Goal: Find contact information: Find contact information

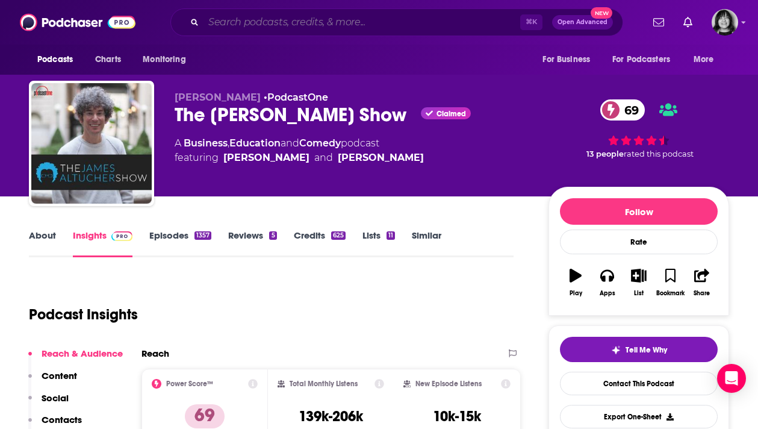
click at [427, 19] on input "Search podcasts, credits, & more..." at bounding box center [362, 22] width 317 height 19
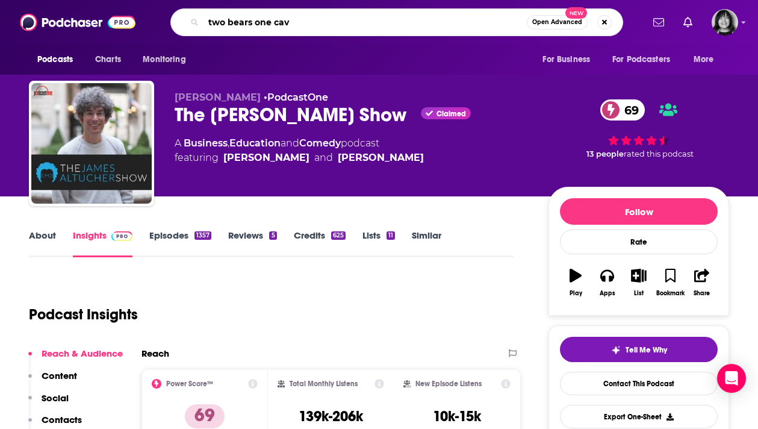
type input "two bears one cave"
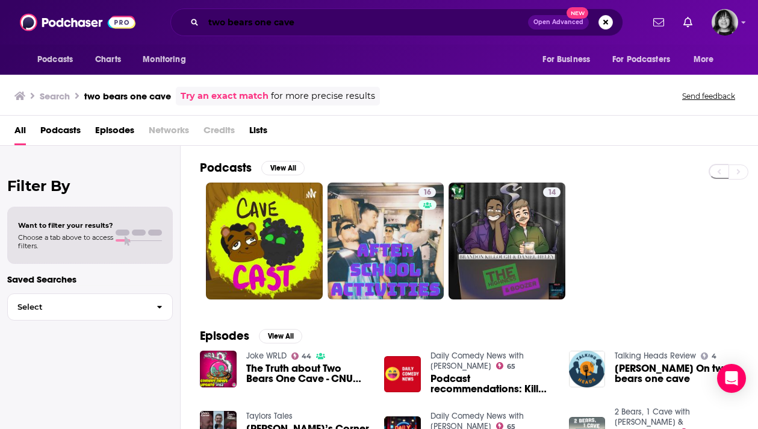
click at [334, 14] on input "two bears one cave" at bounding box center [366, 22] width 325 height 19
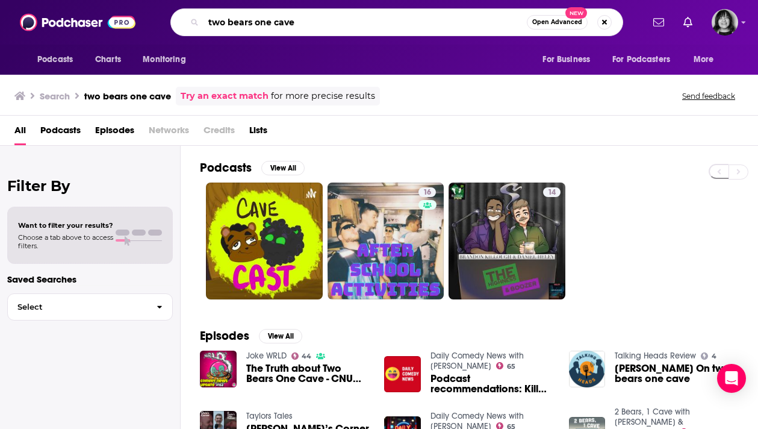
click at [334, 14] on input "two bears one cave" at bounding box center [365, 22] width 323 height 19
paste input "Two Bears, One C"
type input "Two Bears, One Cave"
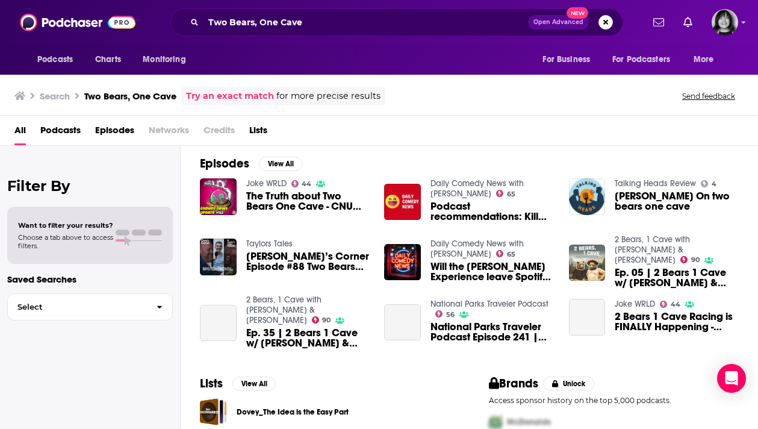
scroll to position [173, 0]
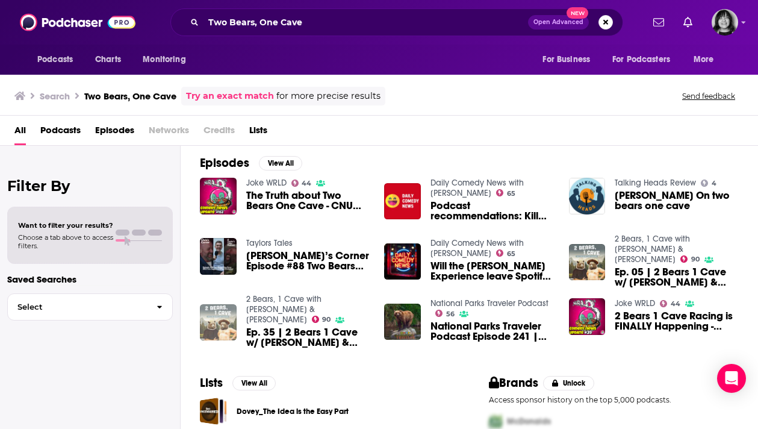
click at [211, 304] on img "Ep. 35 | 2 Bears 1 Cave w/ Tom Segura & Bert Kreischer" at bounding box center [218, 322] width 37 height 37
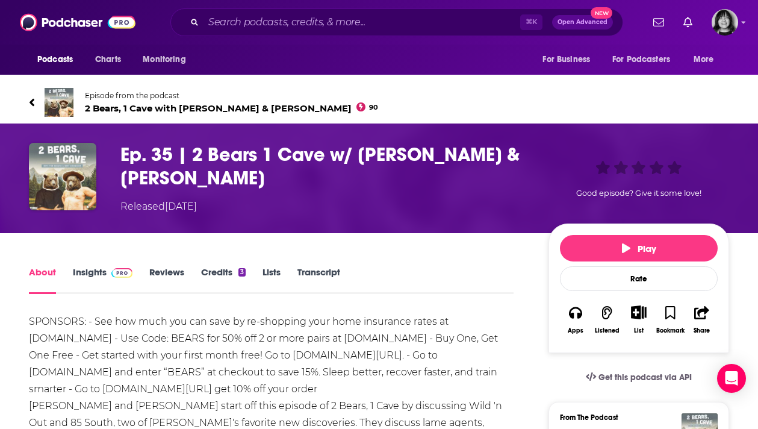
click at [220, 109] on span "2 Bears, 1 Cave with [PERSON_NAME] & [PERSON_NAME] 90" at bounding box center [231, 107] width 293 height 11
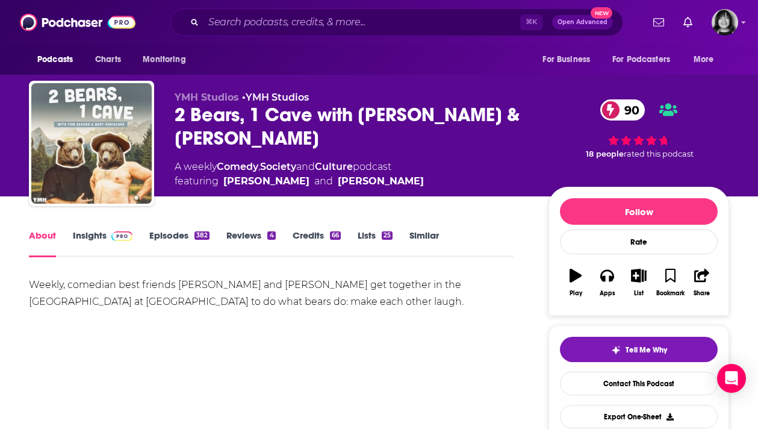
click at [228, 135] on div "2 Bears, 1 Cave with [PERSON_NAME] & [PERSON_NAME] 90" at bounding box center [352, 126] width 355 height 47
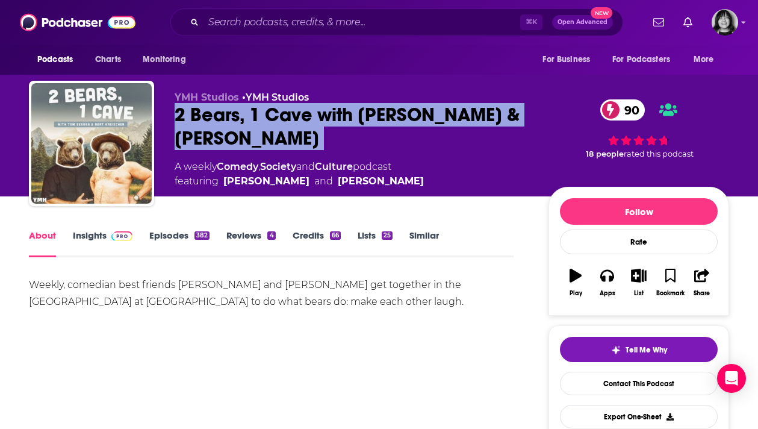
click at [228, 135] on div "2 Bears, 1 Cave with [PERSON_NAME] & [PERSON_NAME] 90" at bounding box center [352, 126] width 355 height 47
copy div "2 Bears, 1 Cave with [PERSON_NAME] & [PERSON_NAME] 90"
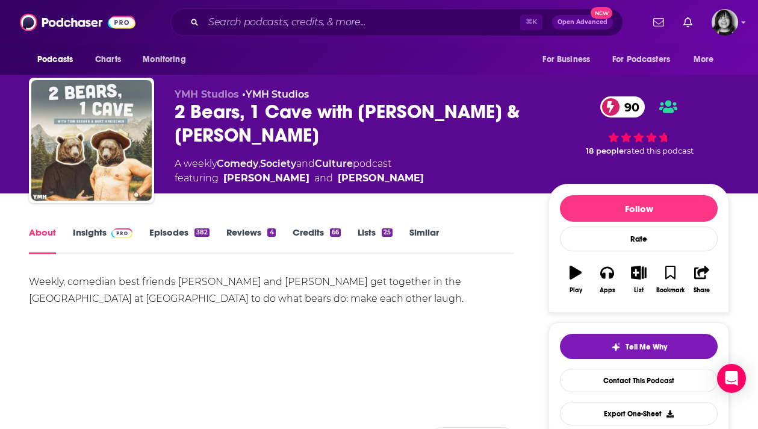
click at [84, 237] on link "Insights" at bounding box center [103, 240] width 60 height 28
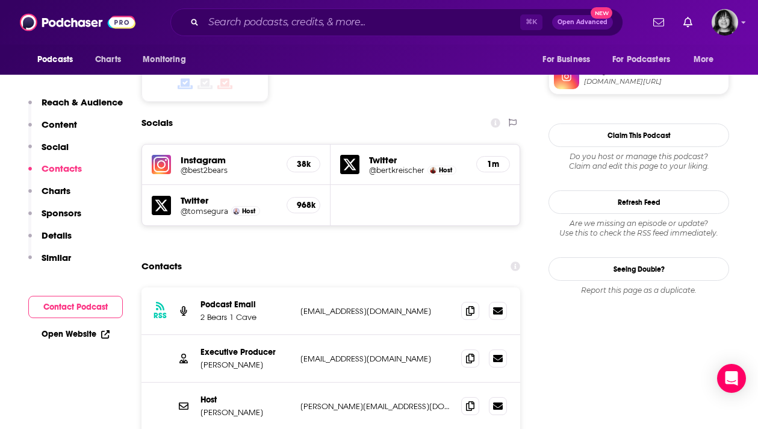
scroll to position [1036, 0]
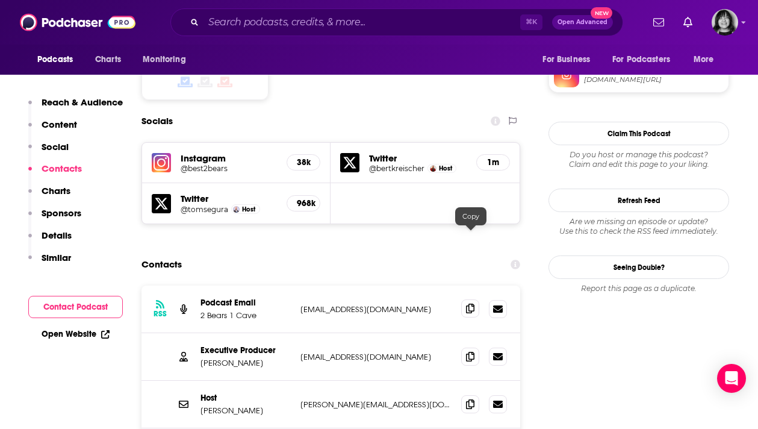
click at [473, 304] on icon at bounding box center [470, 309] width 8 height 10
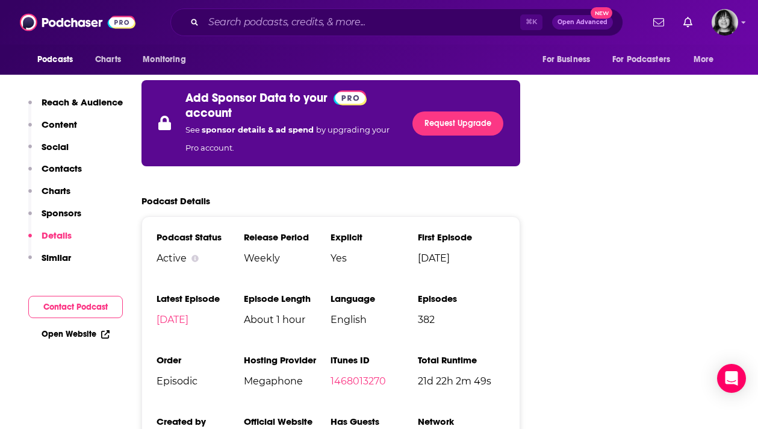
scroll to position [2209, 0]
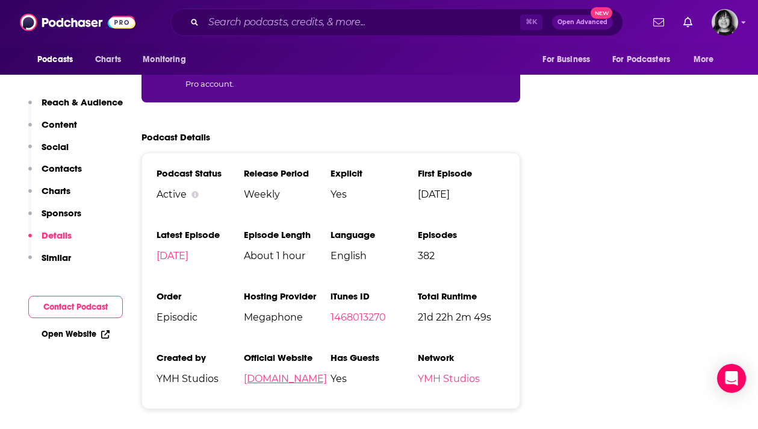
click at [266, 373] on link "[DOMAIN_NAME]" at bounding box center [285, 378] width 83 height 11
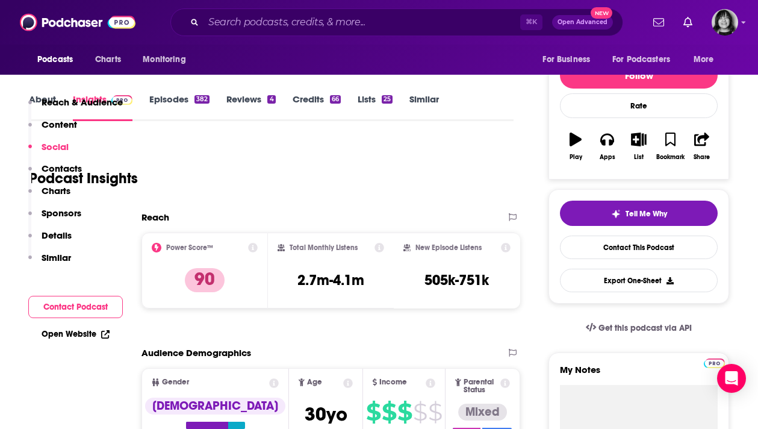
scroll to position [0, 0]
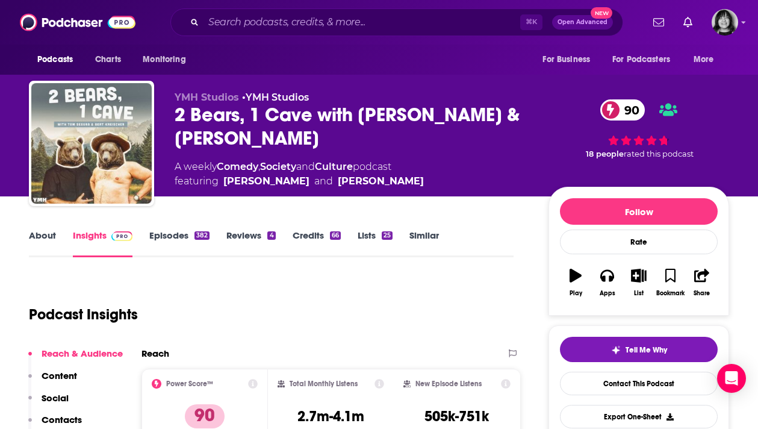
click at [49, 232] on link "About" at bounding box center [42, 243] width 27 height 28
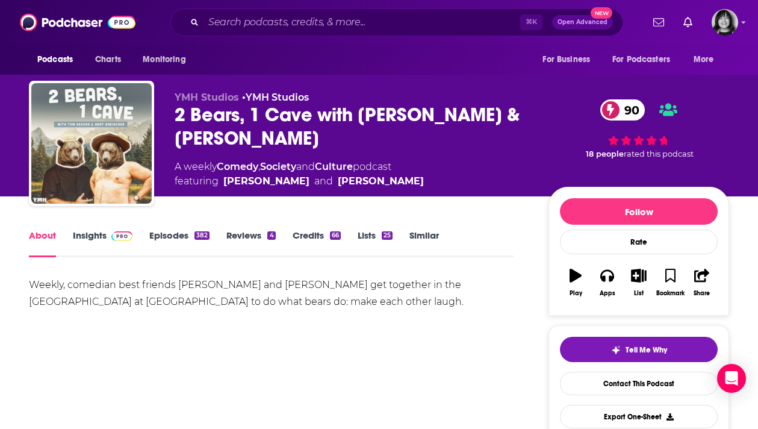
click at [84, 237] on link "Insights" at bounding box center [103, 243] width 60 height 28
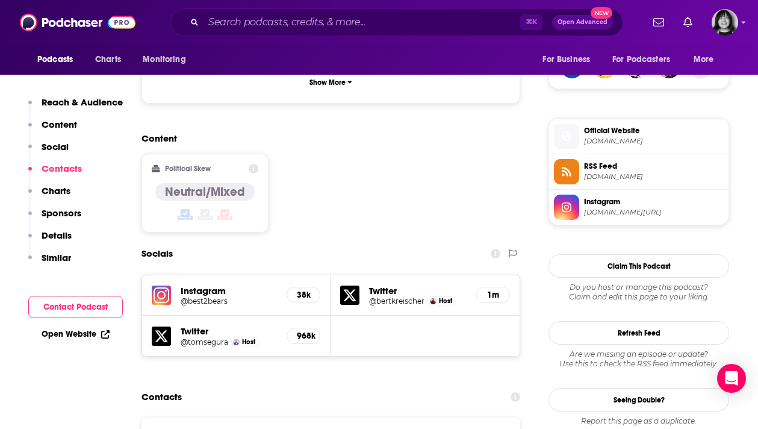
scroll to position [1185, 0]
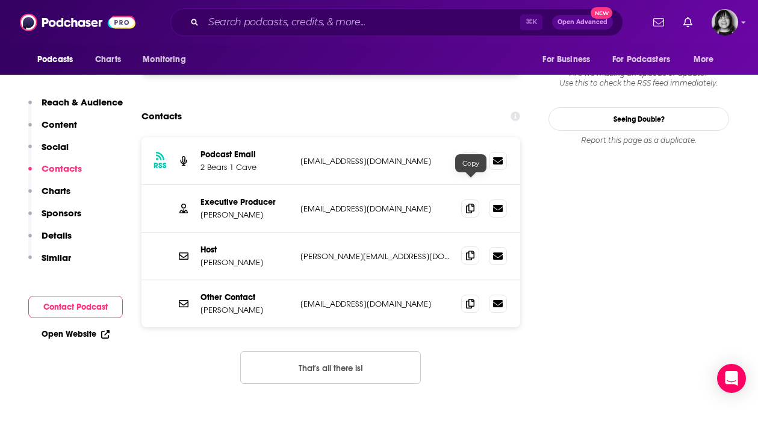
click at [472, 251] on icon at bounding box center [470, 256] width 8 height 10
